Goal: Task Accomplishment & Management: Use online tool/utility

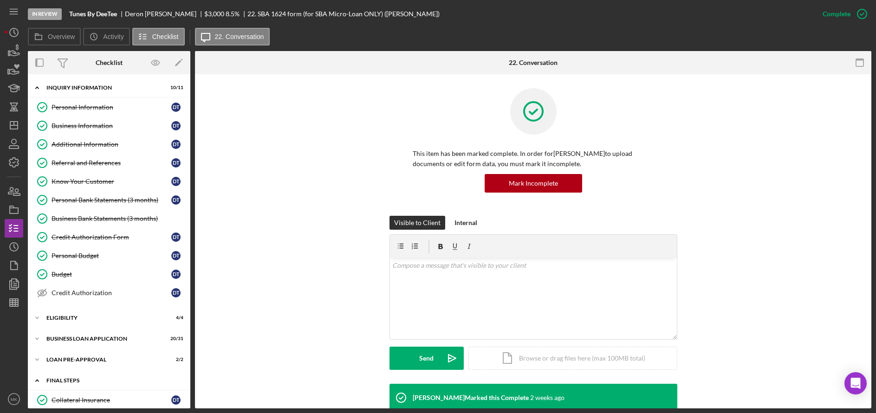
scroll to position [90, 0]
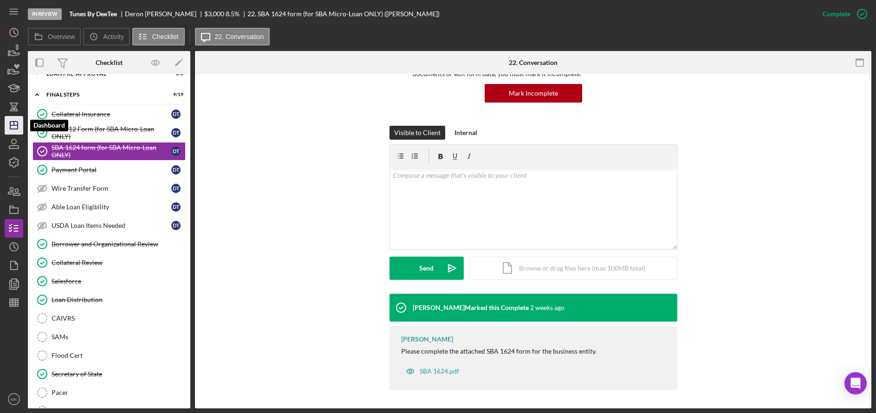
click at [12, 121] on icon "Icon/Dashboard" at bounding box center [13, 125] width 23 height 23
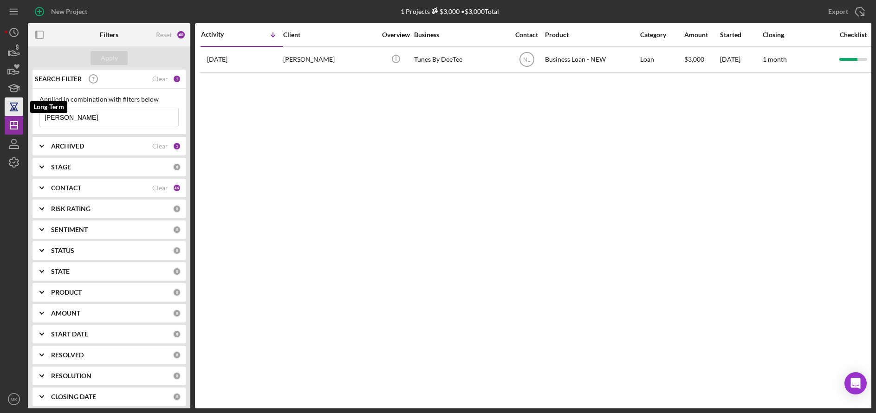
drag, startPoint x: 78, startPoint y: 113, endPoint x: 16, endPoint y: 115, distance: 61.8
click at [16, 115] on div "New Project 1 Projects $3,000 • $3,000 Total [PERSON_NAME] Export Icon/Export F…" at bounding box center [438, 204] width 867 height 408
click at [79, 120] on input "[PERSON_NAME]" at bounding box center [109, 117] width 138 height 19
drag, startPoint x: 100, startPoint y: 120, endPoint x: 5, endPoint y: 120, distance: 94.7
click at [5, 120] on div "New Project 1 Projects $3,000 • $3,000 Total [PERSON_NAME] Export Icon/Export F…" at bounding box center [438, 204] width 867 height 408
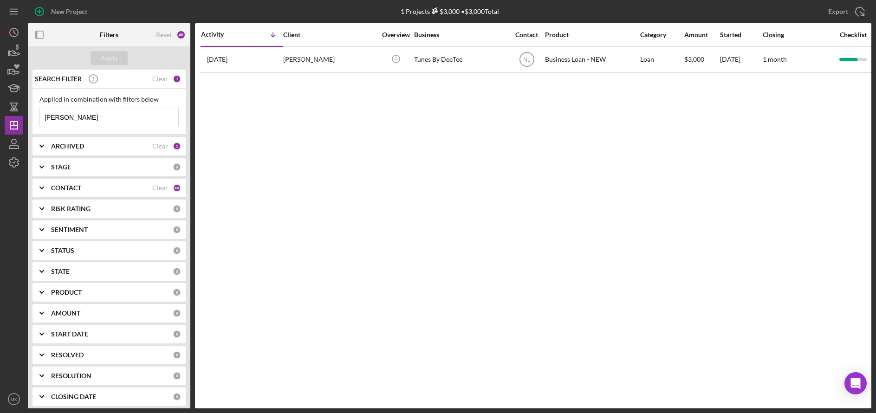
click at [87, 119] on input "[PERSON_NAME]" at bounding box center [109, 117] width 138 height 19
drag, startPoint x: 87, startPoint y: 119, endPoint x: 12, endPoint y: 111, distance: 75.6
click at [12, 111] on div "New Project 1 Projects $3,000 • $3,000 Total [PERSON_NAME] Export Icon/Export F…" at bounding box center [438, 204] width 867 height 408
type input "Childress"
click at [329, 76] on div "Activity Icon/Table Sort Arrow Client Overview Business Contact Product Categor…" at bounding box center [533, 215] width 676 height 385
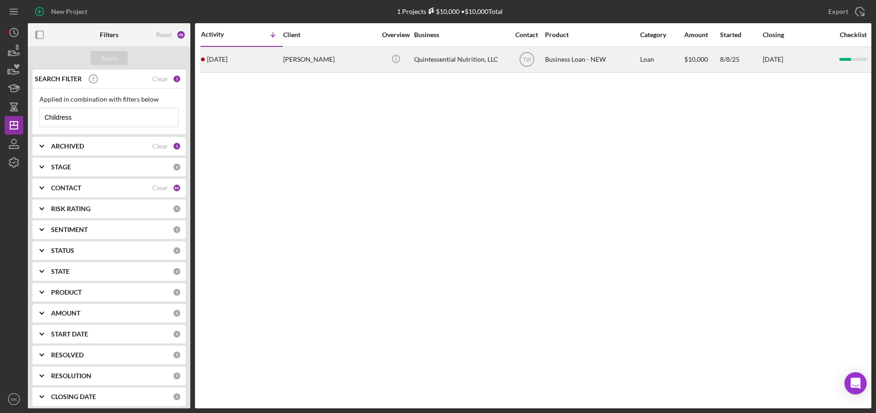
click at [337, 66] on div "[PERSON_NAME]" at bounding box center [329, 59] width 93 height 25
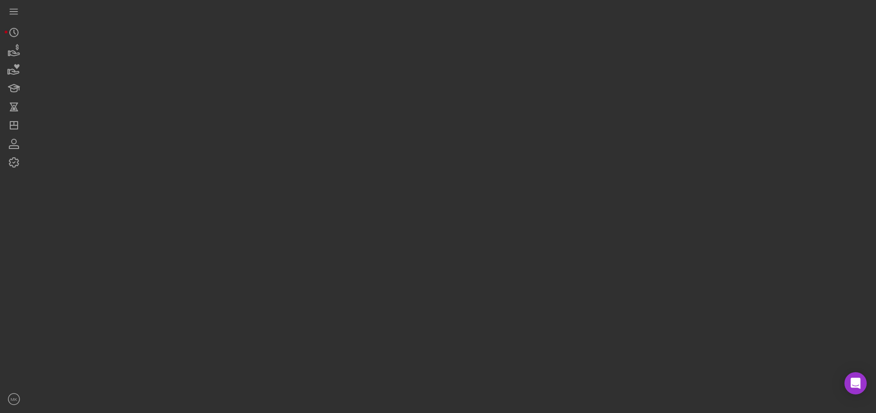
click at [337, 66] on div at bounding box center [449, 204] width 843 height 408
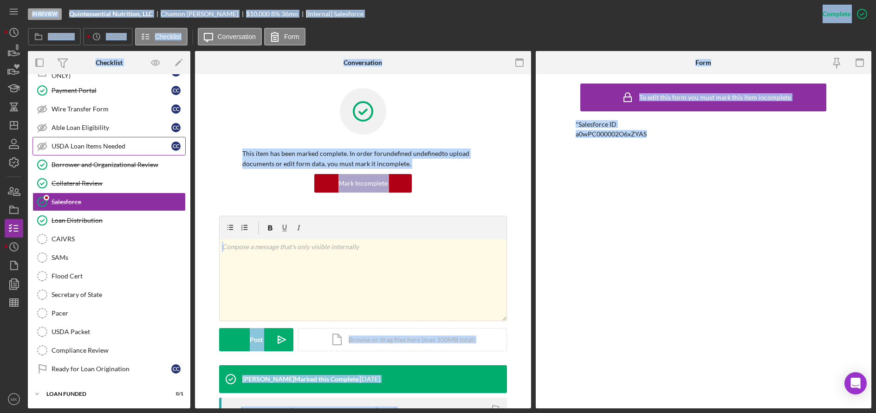
scroll to position [63, 0]
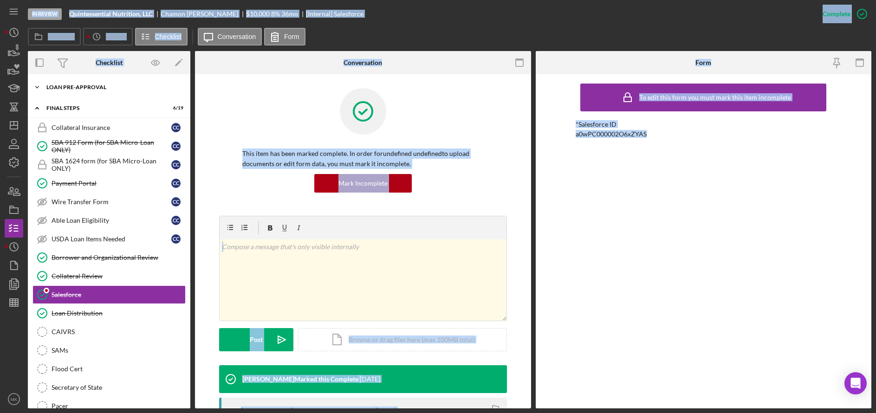
click at [91, 89] on div "LOAN PRE-APPROVAL" at bounding box center [112, 87] width 132 height 6
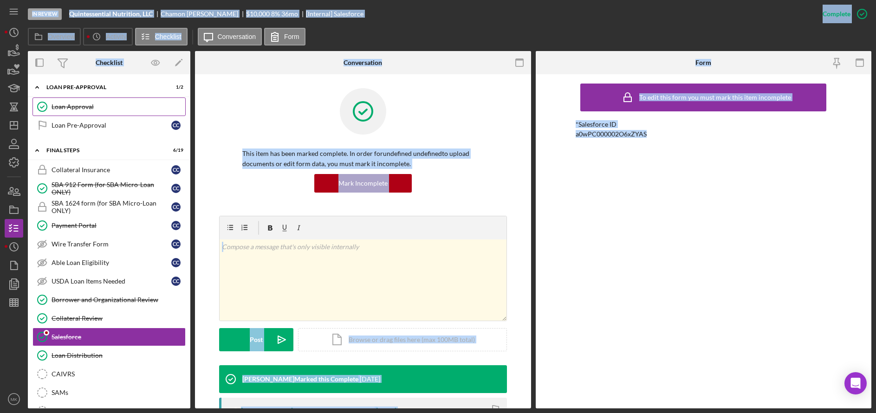
click at [84, 107] on div "Loan Approval" at bounding box center [119, 106] width 134 height 7
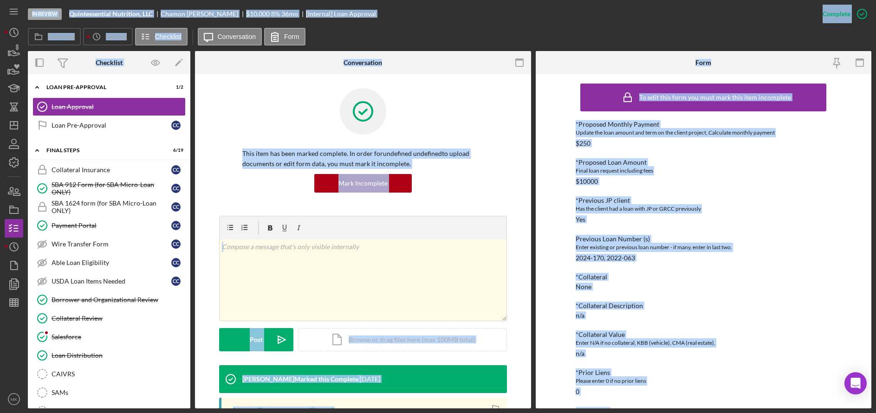
scroll to position [139, 0]
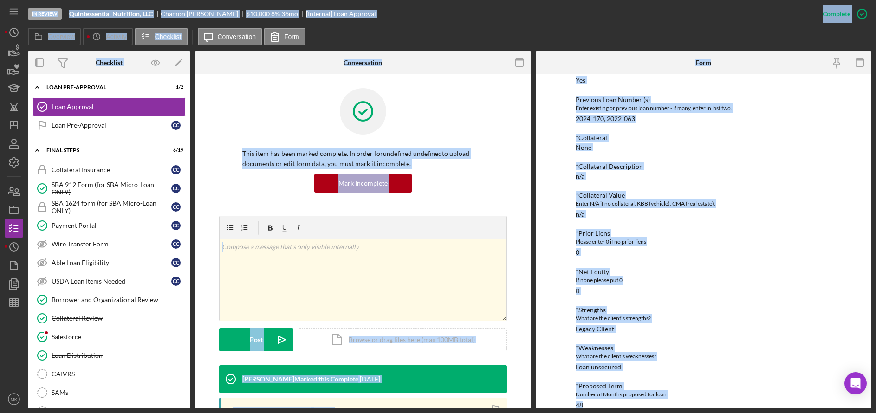
click at [738, 257] on div "*Proposed Monthly Payment Update the loan amount and term on the client project…" at bounding box center [703, 194] width 255 height 427
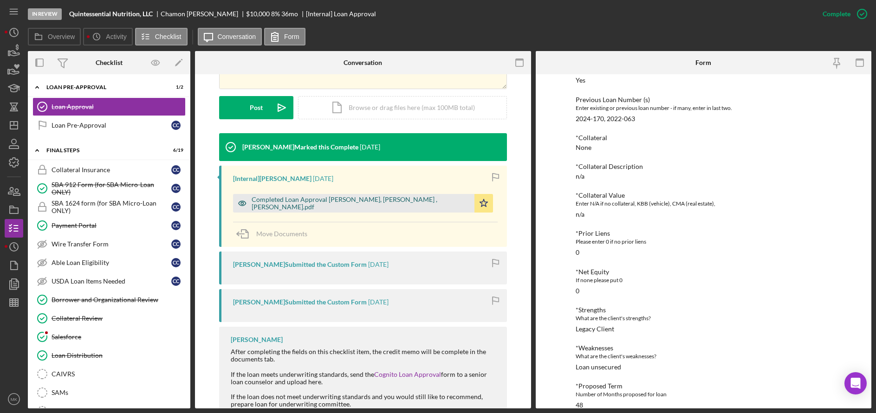
click at [328, 209] on div "Completed Loan Approval [PERSON_NAME], [PERSON_NAME] , [PERSON_NAME].pdf" at bounding box center [353, 203] width 241 height 19
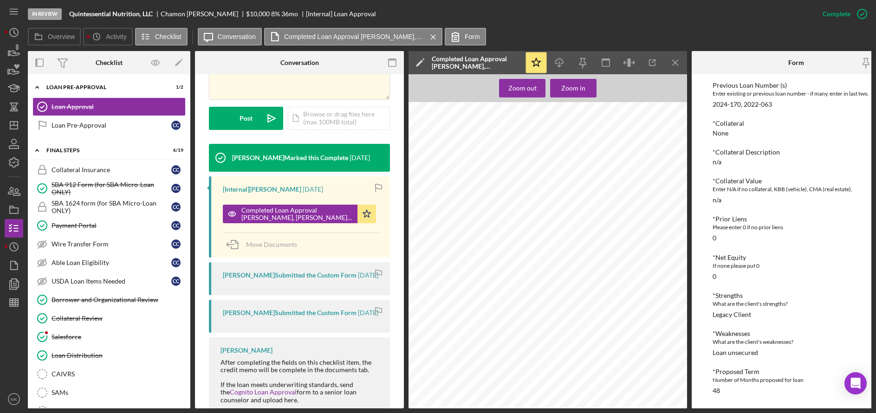
scroll to position [464, 0]
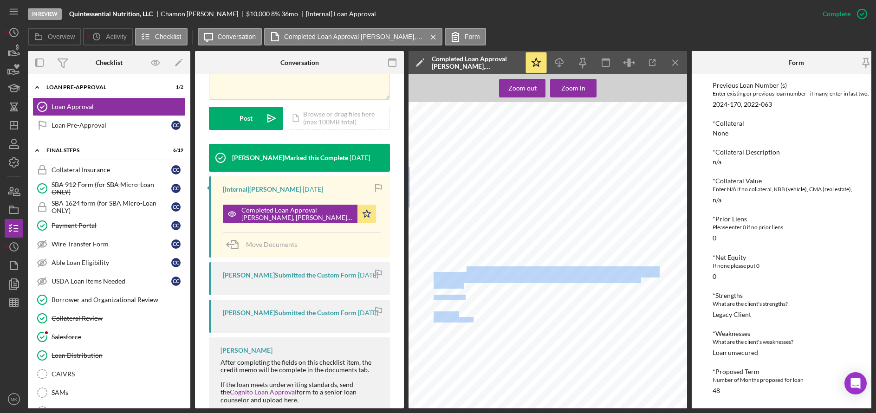
drag, startPoint x: 466, startPoint y: 267, endPoint x: 524, endPoint y: 293, distance: 63.6
click at [524, 293] on div "Matrix Entry Please fill out the following questions in order to submit your ma…" at bounding box center [550, 190] width 284 height 368
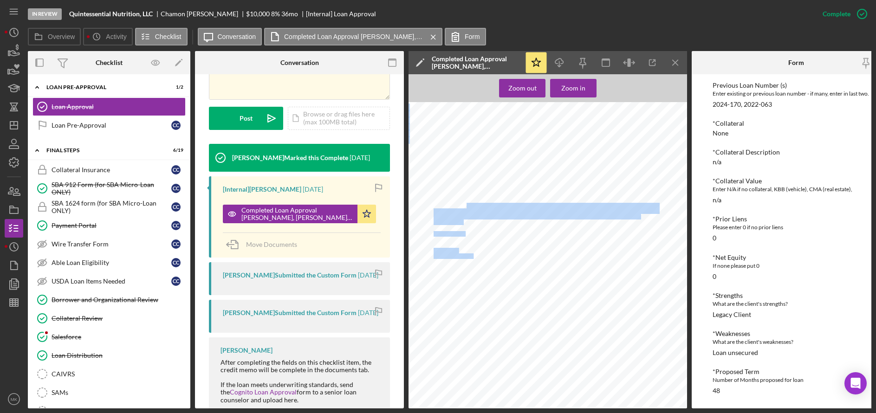
scroll to position [481, 0]
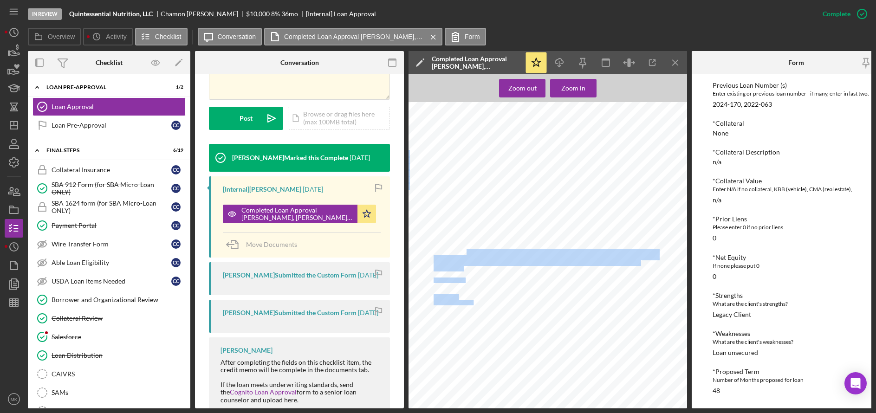
click at [509, 307] on div "Matrix Entry Please fill out the following questions in order to submit your ma…" at bounding box center [550, 172] width 284 height 368
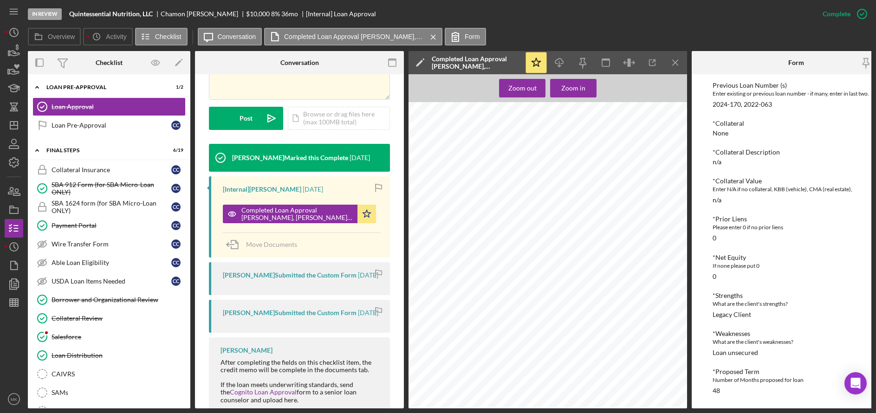
scroll to position [93, 0]
click at [822, 263] on div "If none please put 0" at bounding box center [795, 265] width 167 height 9
